Goal: Task Accomplishment & Management: Manage account settings

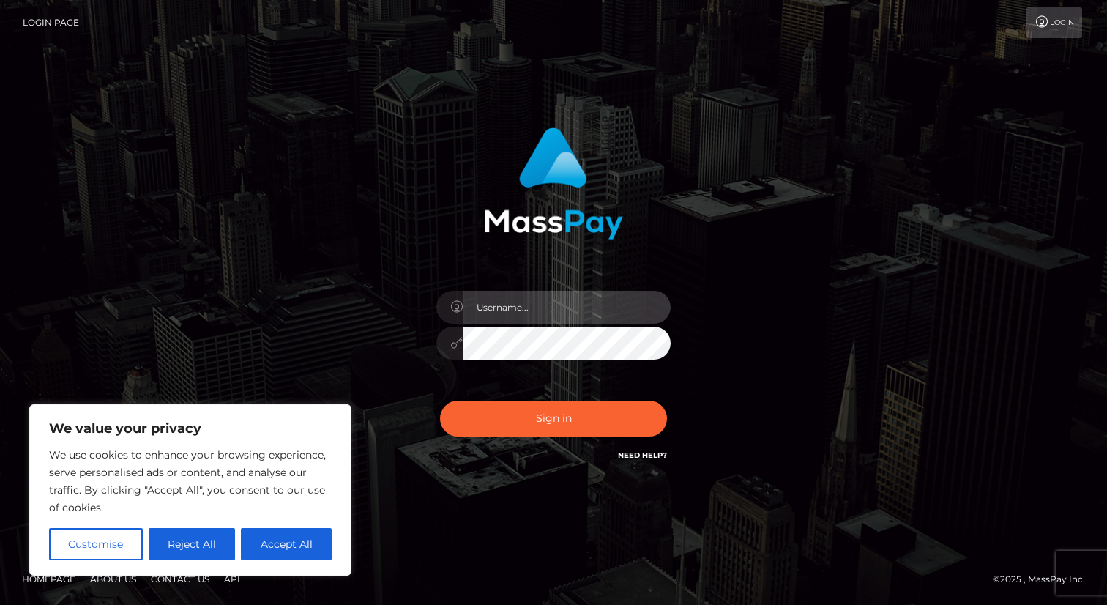
type input "[EMAIL_ADDRESS][DOMAIN_NAME]"
click at [582, 419] on button "Sign in" at bounding box center [553, 418] width 227 height 36
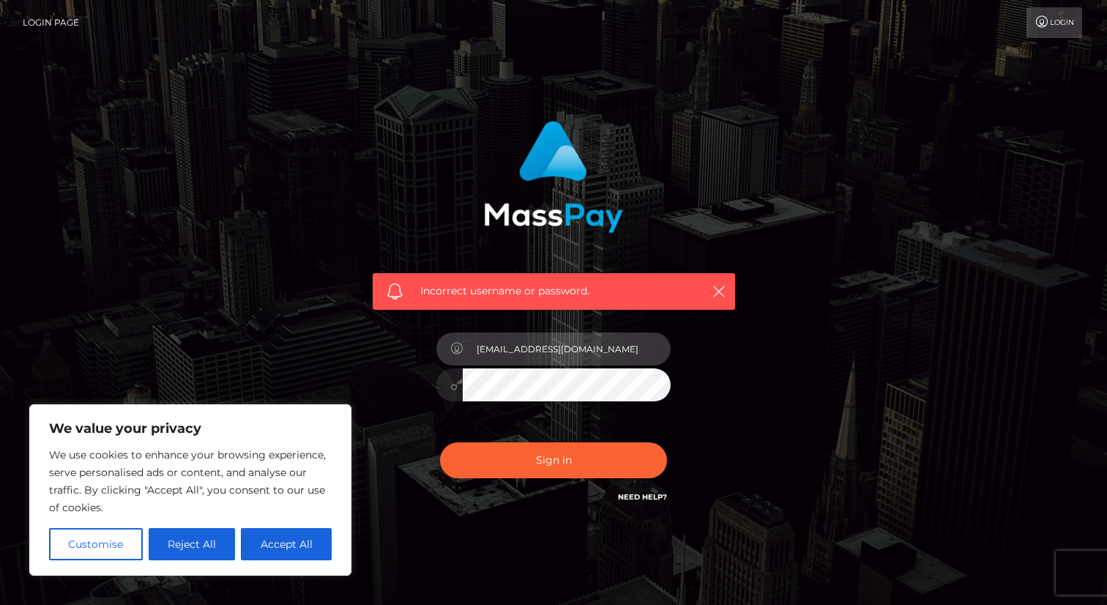
type input "[EMAIL_ADDRESS][DOMAIN_NAME]"
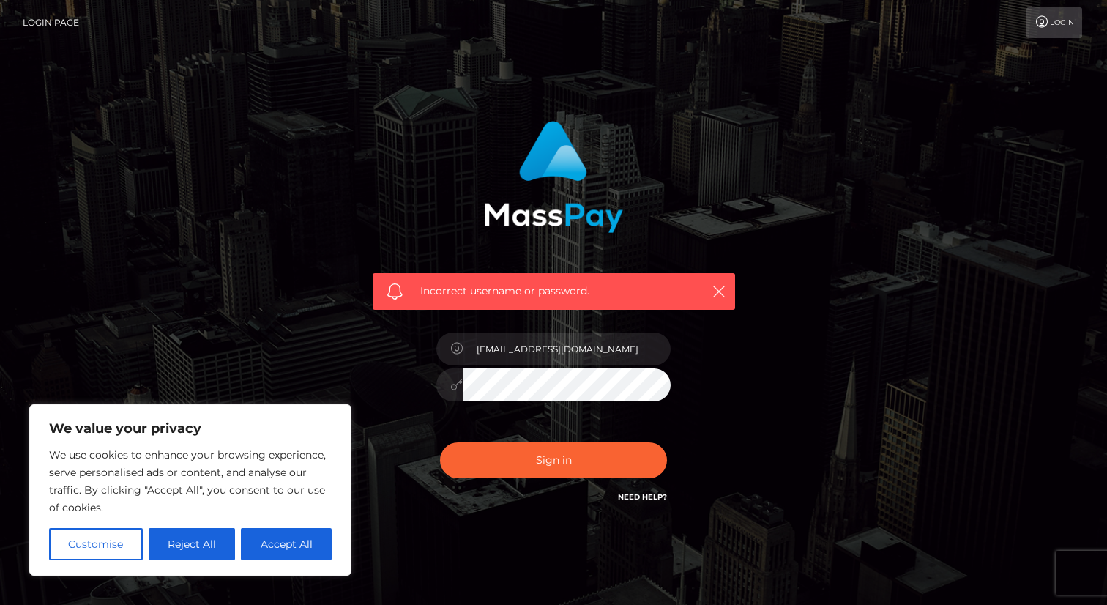
click at [757, 400] on div "Incorrect username or password. [EMAIL_ADDRESS][DOMAIN_NAME]" at bounding box center [553, 320] width 835 height 421
click at [553, 459] on button "Sign in" at bounding box center [553, 460] width 227 height 36
click at [281, 548] on button "Accept All" at bounding box center [286, 544] width 91 height 32
checkbox input "true"
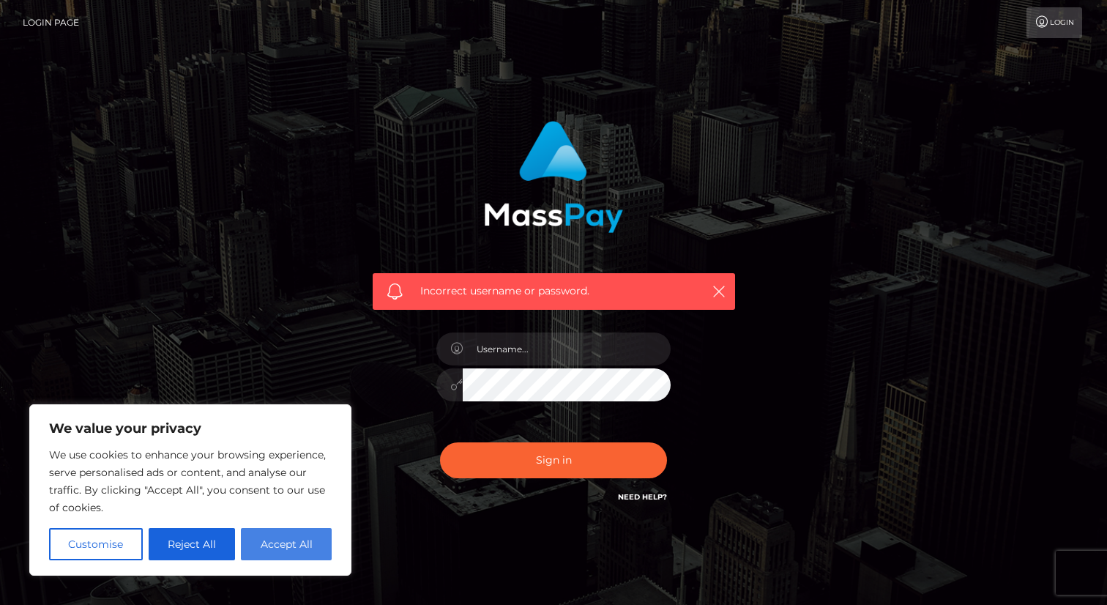
checkbox input "true"
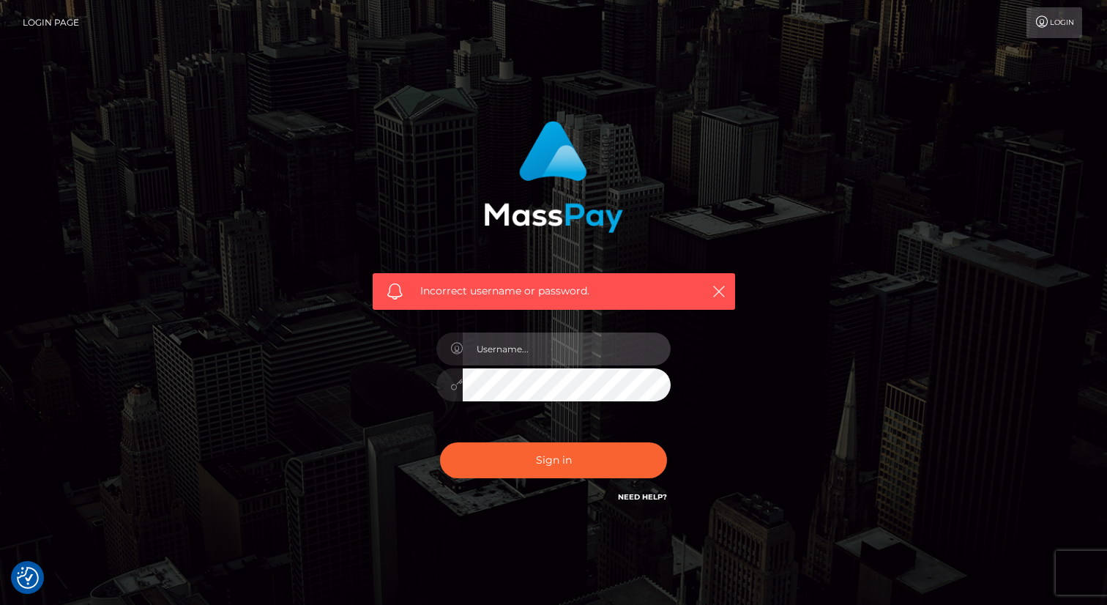
click at [613, 345] on input "text" at bounding box center [567, 348] width 208 height 33
